Goal: Transaction & Acquisition: Obtain resource

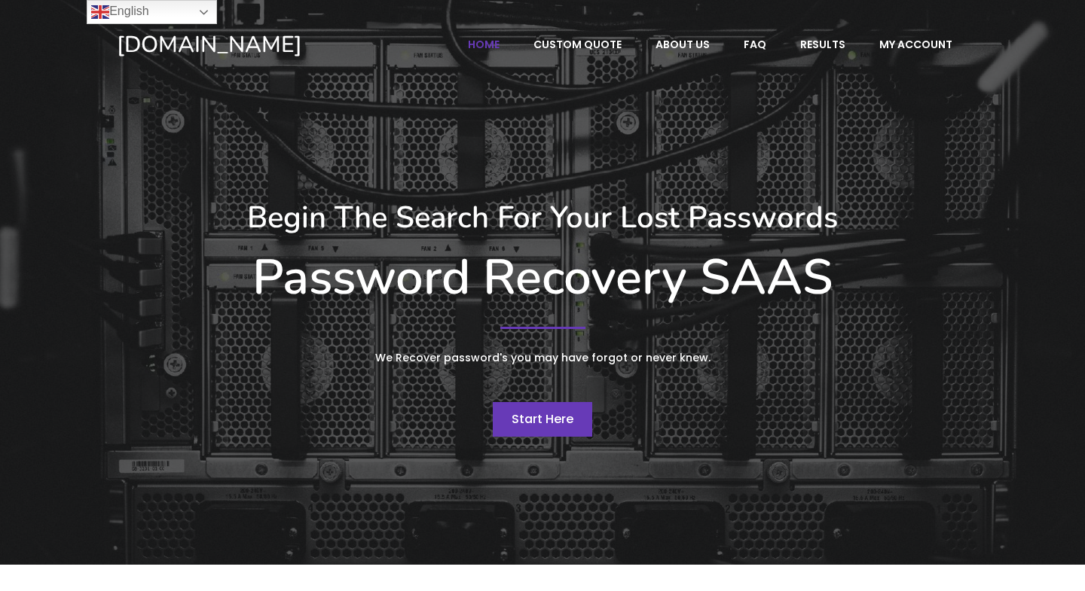
click at [548, 418] on span "Start Here" at bounding box center [542, 419] width 62 height 17
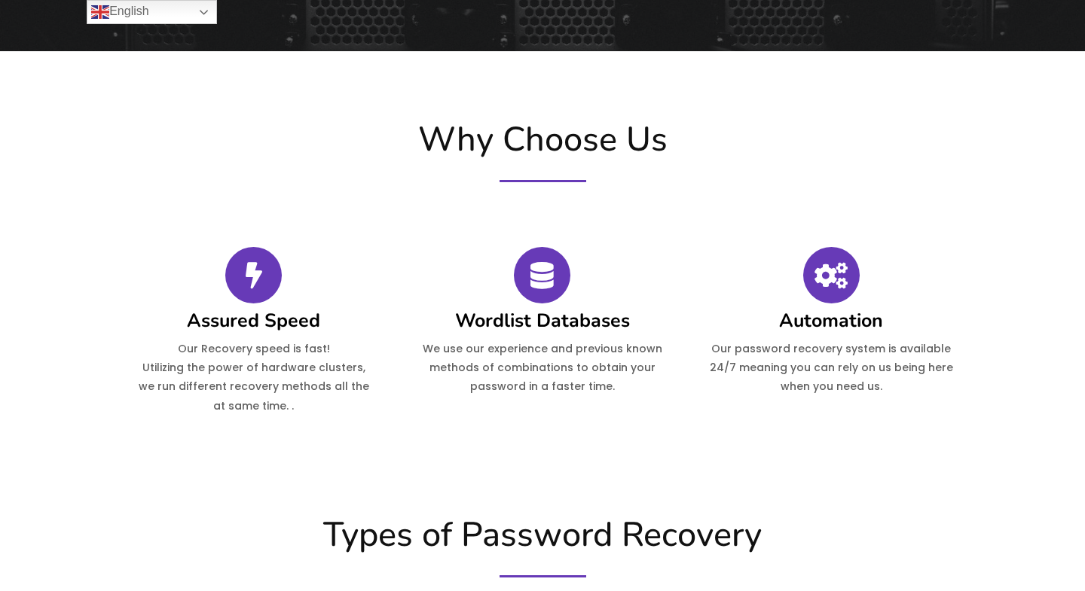
scroll to position [325, 0]
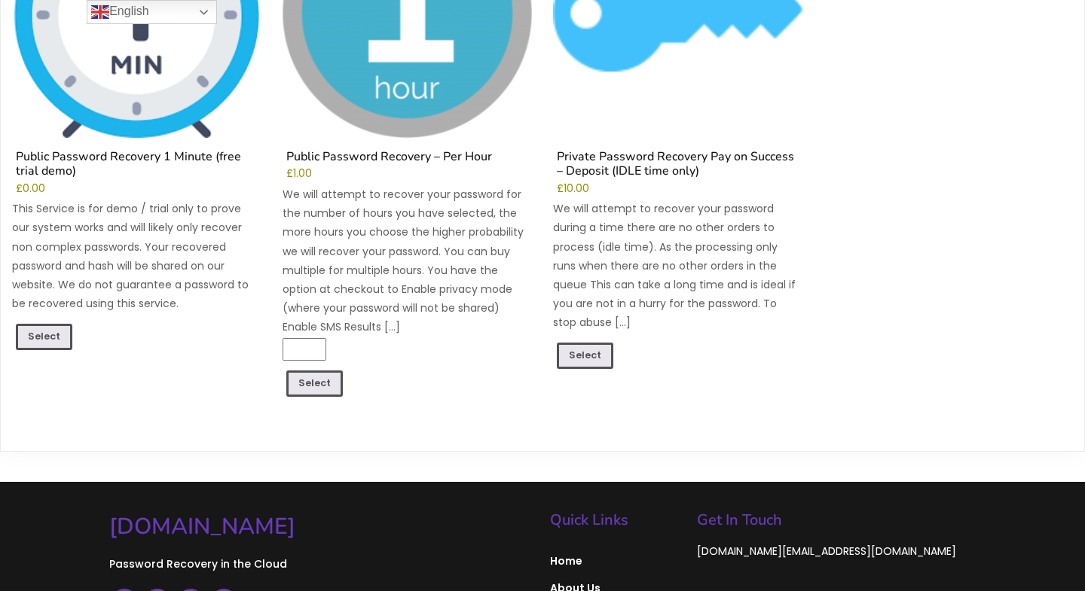
scroll to position [334, 0]
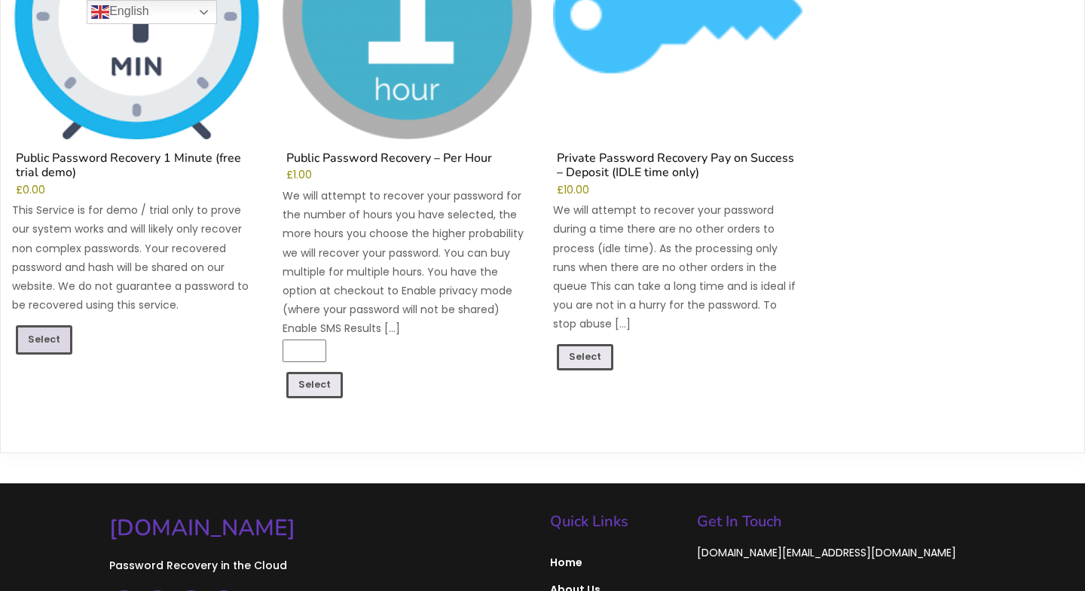
click at [51, 341] on link "Select" at bounding box center [44, 339] width 56 height 29
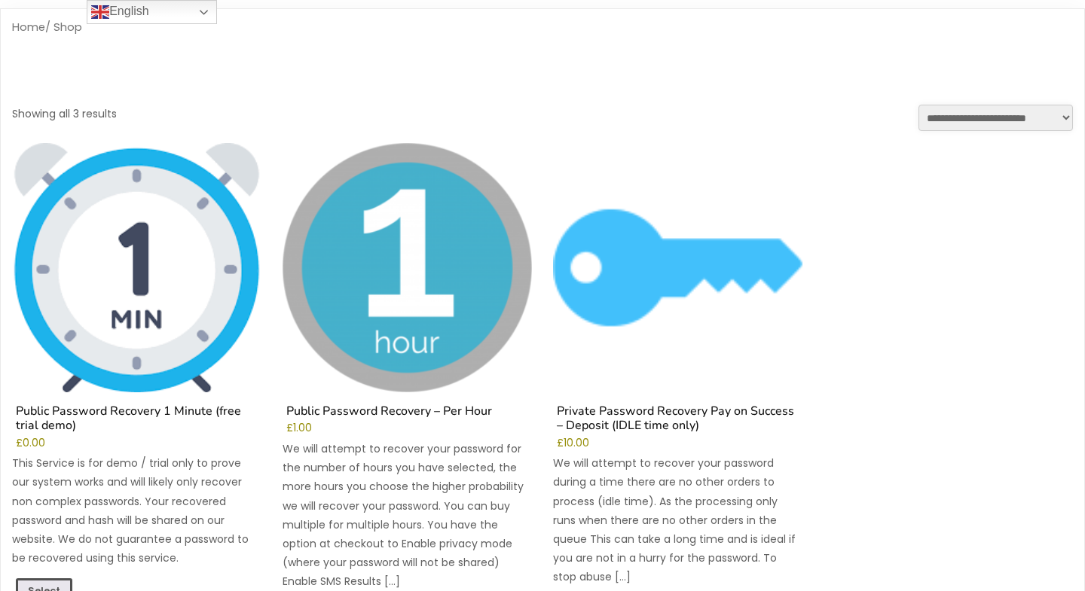
scroll to position [0, 0]
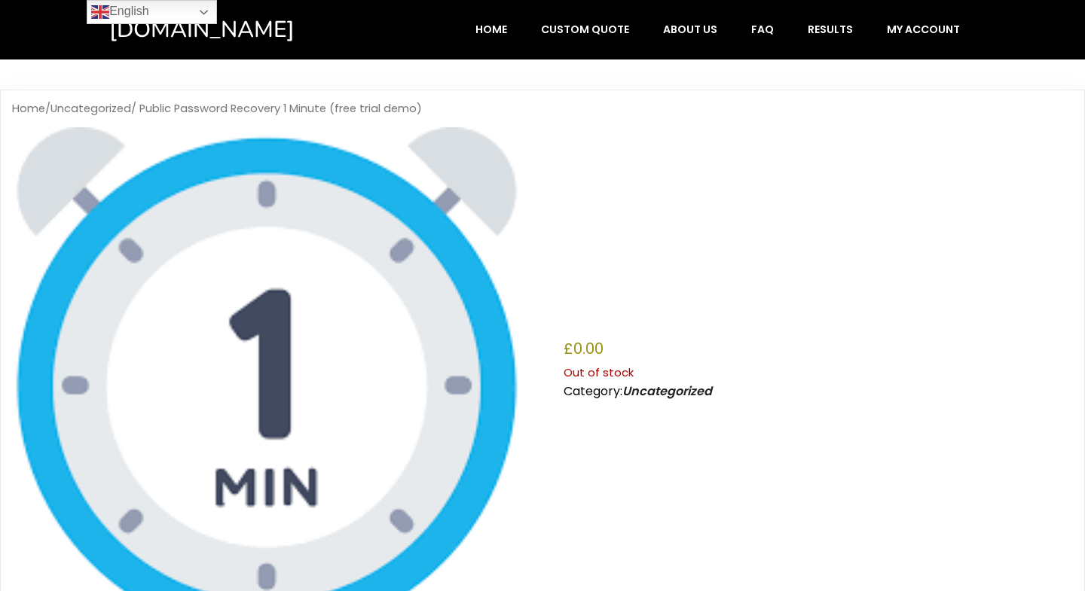
click at [605, 356] on p "£ 0.00" at bounding box center [817, 348] width 509 height 27
